Goal: Navigation & Orientation: Find specific page/section

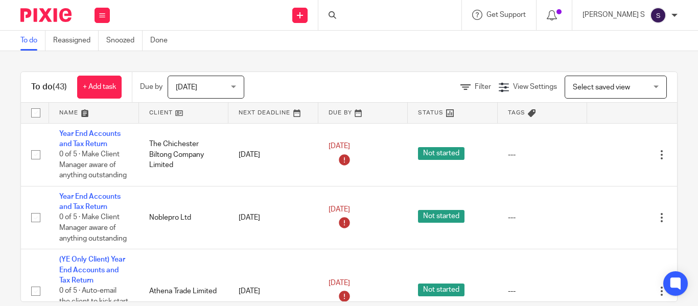
click at [339, 15] on div at bounding box center [334, 15] width 10 height 8
click at [339, 17] on div at bounding box center [334, 15] width 10 height 8
click at [365, 17] on div at bounding box center [389, 15] width 143 height 30
click at [336, 11] on icon at bounding box center [333, 15] width 8 height 8
click at [336, 13] on icon at bounding box center [333, 15] width 8 height 8
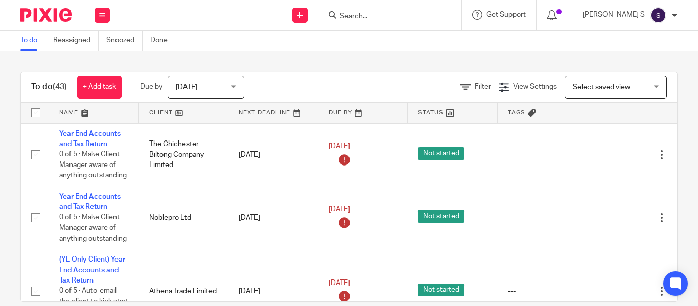
click at [376, 15] on input "Search" at bounding box center [385, 16] width 92 height 9
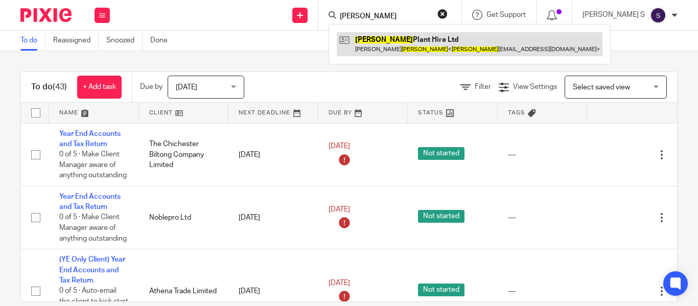
type input "Coulter"
click at [464, 49] on link at bounding box center [470, 44] width 266 height 24
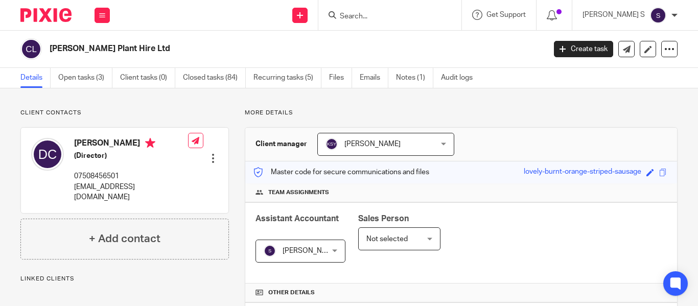
click at [659, 172] on div "Save lovely-burnt-orange-striped-sausage" at bounding box center [597, 173] width 146 height 12
click at [659, 172] on span at bounding box center [663, 173] width 8 height 8
click at [373, 20] on input "Search" at bounding box center [385, 16] width 92 height 9
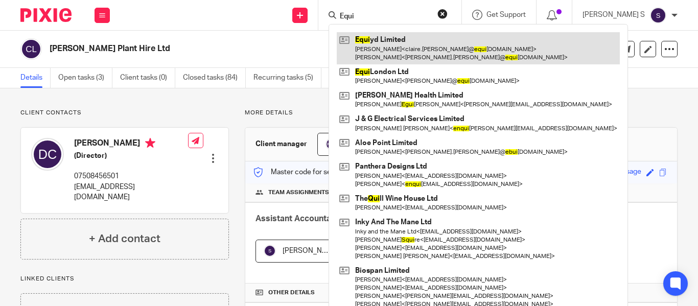
type input "Equi"
click at [415, 44] on link at bounding box center [478, 48] width 283 height 32
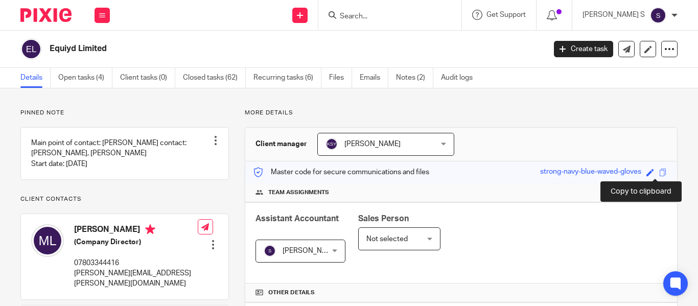
click at [659, 175] on span at bounding box center [663, 173] width 8 height 8
click at [388, 17] on input "Search" at bounding box center [385, 16] width 92 height 9
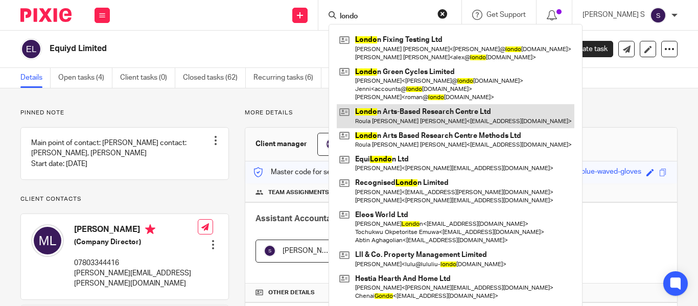
type input "londo"
click at [465, 122] on link at bounding box center [456, 116] width 238 height 24
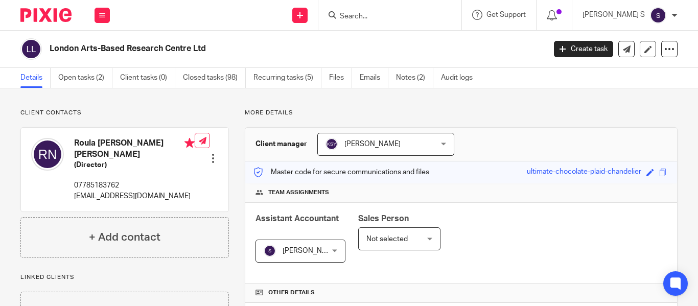
drag, startPoint x: 358, startPoint y: 14, endPoint x: 364, endPoint y: 14, distance: 6.1
click at [336, 14] on icon at bounding box center [333, 15] width 8 height 8
click at [365, 14] on input "Search" at bounding box center [385, 16] width 92 height 9
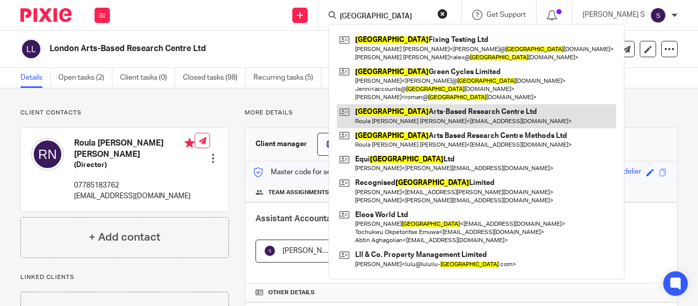
type input "[GEOGRAPHIC_DATA]"
click at [460, 118] on link at bounding box center [476, 116] width 279 height 24
